Goal: Transaction & Acquisition: Purchase product/service

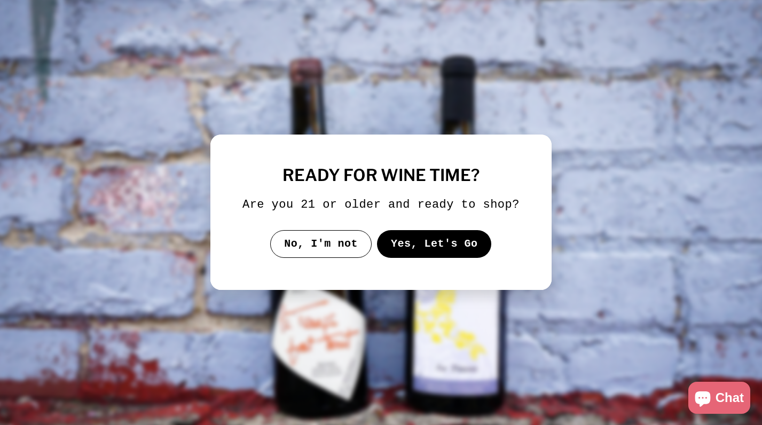
click at [417, 253] on button "Yes, Let's Go" at bounding box center [434, 244] width 115 height 28
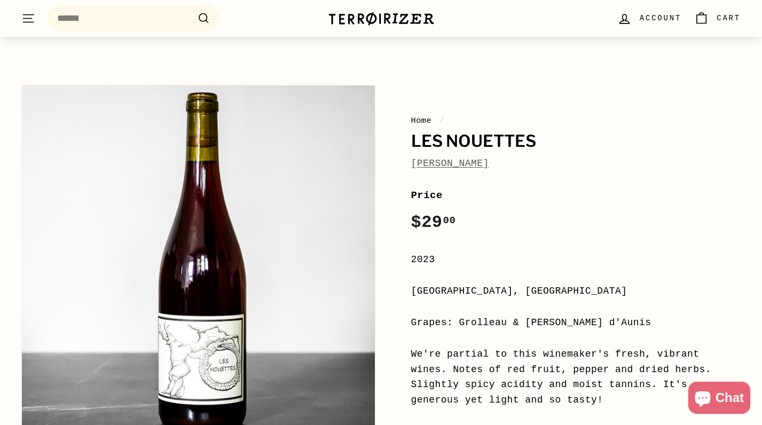
scroll to position [53, 0]
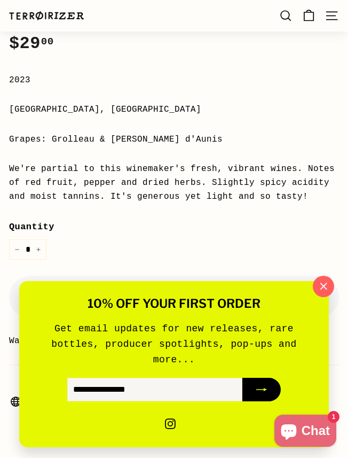
scroll to position [514, 0]
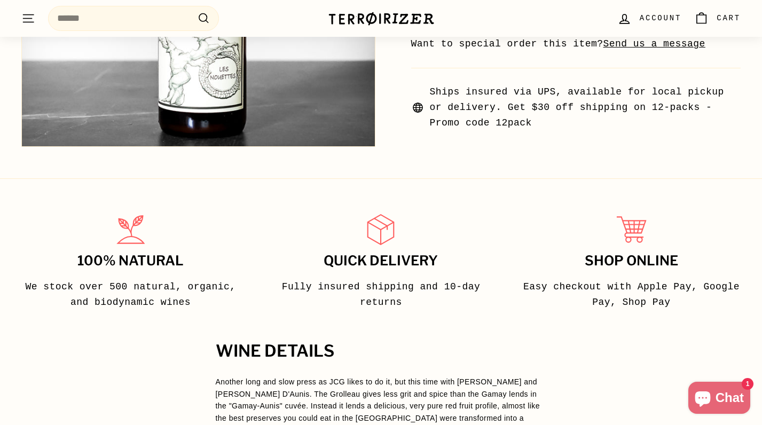
scroll to position [565, 0]
